Goal: Task Accomplishment & Management: Complete application form

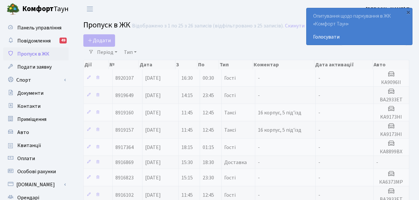
select select "25"
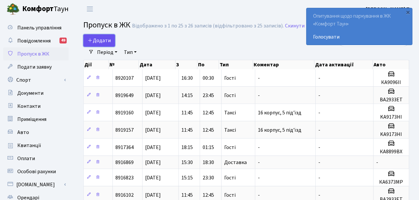
click at [100, 41] on span "Додати" at bounding box center [99, 40] width 23 height 7
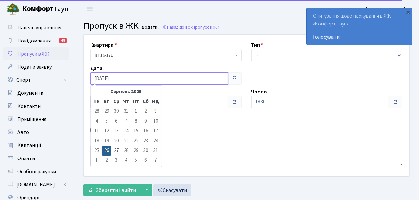
click at [130, 75] on input "[DATE]" at bounding box center [159, 78] width 138 height 12
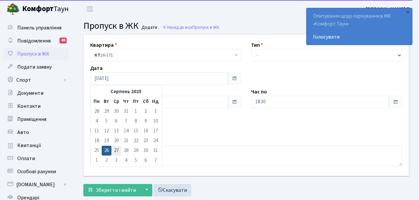
click at [114, 150] on td "27" at bounding box center [117, 151] width 10 height 10
type input "[DATE]"
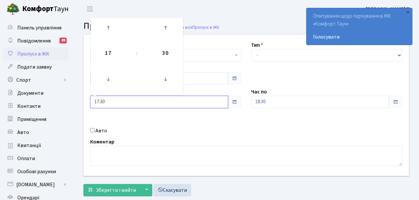
click at [143, 96] on input "17:30" at bounding box center [159, 102] width 138 height 12
click at [110, 78] on icon at bounding box center [108, 79] width 18 height 18
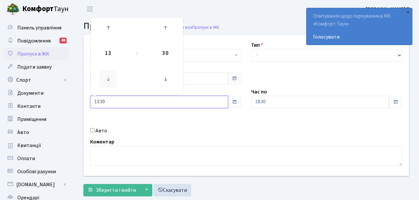
click at [110, 78] on icon at bounding box center [108, 79] width 18 height 18
type input "12:30"
click at [298, 100] on input "18:30" at bounding box center [320, 102] width 138 height 12
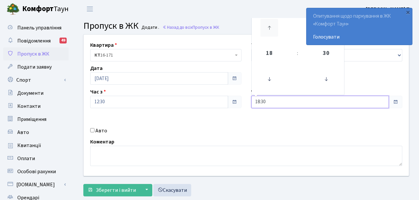
click at [271, 32] on icon at bounding box center [270, 28] width 18 height 18
click at [270, 31] on icon at bounding box center [270, 28] width 18 height 18
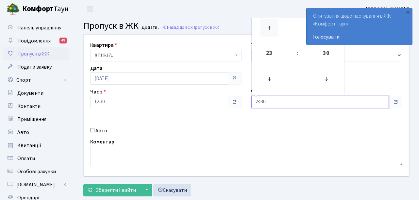
click at [270, 31] on icon at bounding box center [270, 28] width 18 height 18
type input "01:30"
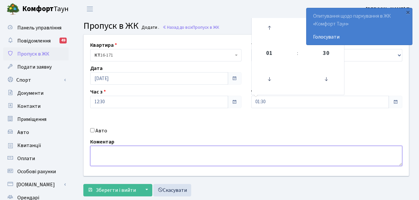
click at [251, 147] on textarea at bounding box center [246, 156] width 312 height 20
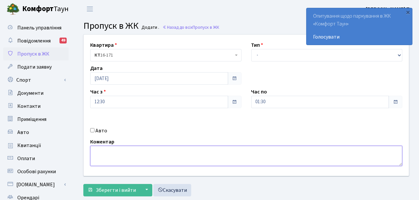
paste textarea "[PERSON_NAME]"
type textarea "[PERSON_NAME]"
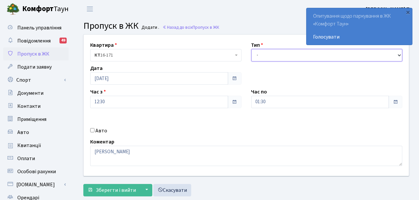
click at [277, 54] on select "- Доставка Таксі Гості Сервіс" at bounding box center [326, 55] width 151 height 12
select select "3"
click at [251, 49] on select "- Доставка Таксі Гості Сервіс" at bounding box center [326, 55] width 151 height 12
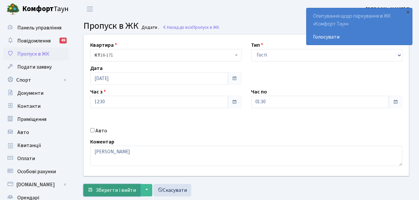
click at [109, 188] on span "Зберегти і вийти" at bounding box center [116, 190] width 40 height 7
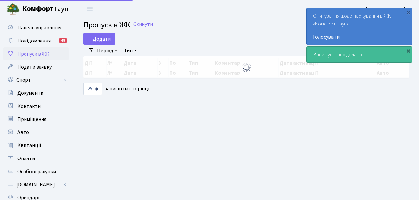
select select "25"
